Goal: Book appointment/travel/reservation

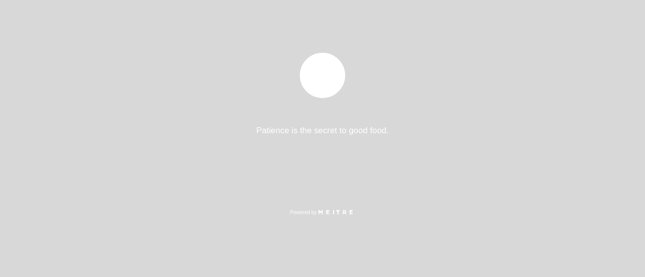
select select "pt"
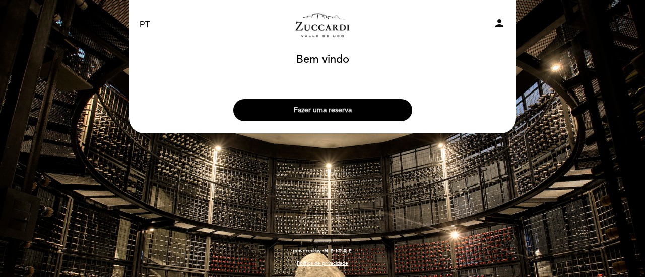
click at [330, 104] on button "Fazer uma reserva" at bounding box center [322, 110] width 179 height 22
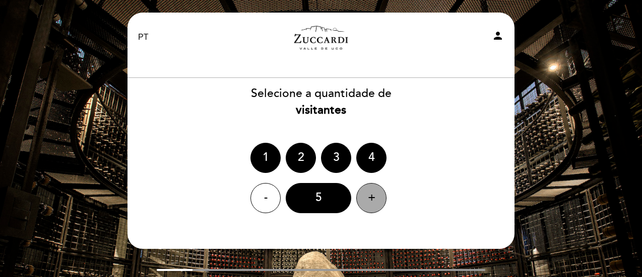
click at [372, 198] on div "+" at bounding box center [371, 198] width 30 height 30
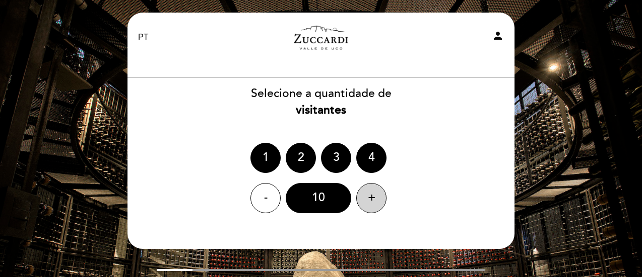
click at [372, 198] on div "+" at bounding box center [371, 198] width 30 height 30
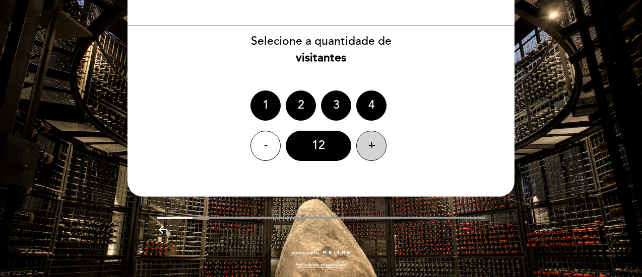
scroll to position [54, 0]
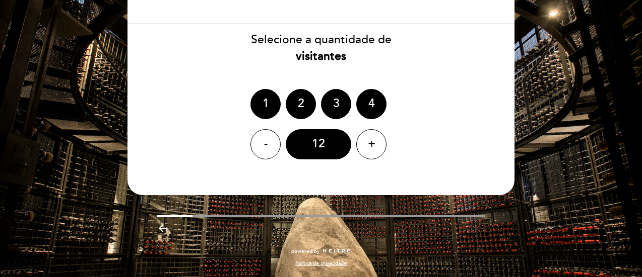
click at [477, 145] on div "- 12 +" at bounding box center [321, 144] width 388 height 30
click at [473, 104] on div "1 2 3 4" at bounding box center [321, 104] width 388 height 30
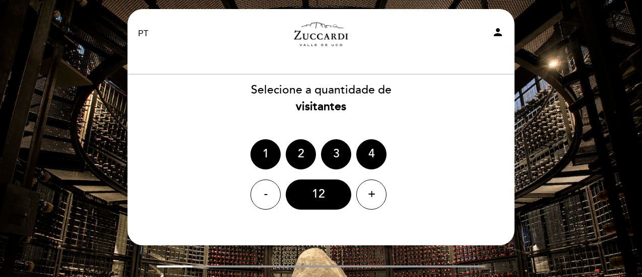
click at [461, 47] on div "EN ES PT Zuccardi Valle de Uco - Turismo person" at bounding box center [320, 33] width 381 height 35
click at [496, 32] on icon "person" at bounding box center [497, 32] width 12 height 12
